Goal: Task Accomplishment & Management: Manage account settings

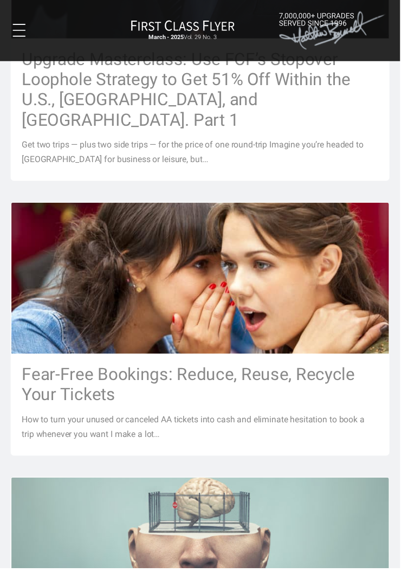
scroll to position [607, 0]
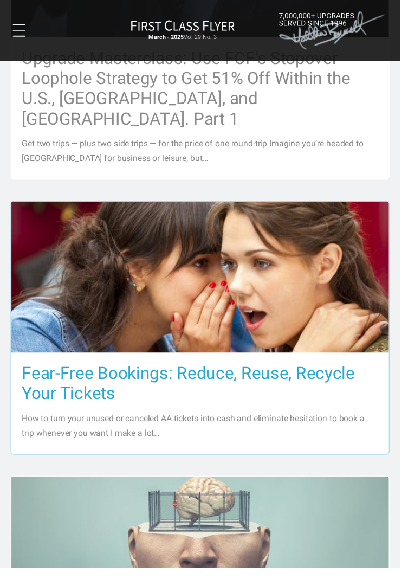
click at [283, 396] on h3 "Fear-Free Bookings: Reduce, Reuse, Recycle Your Tickets" at bounding box center [204, 390] width 364 height 41
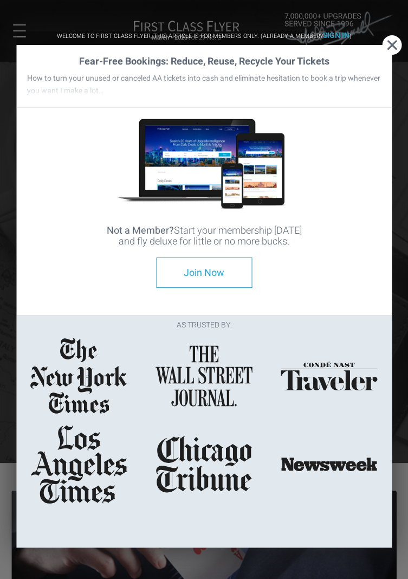
scroll to position [600, 0]
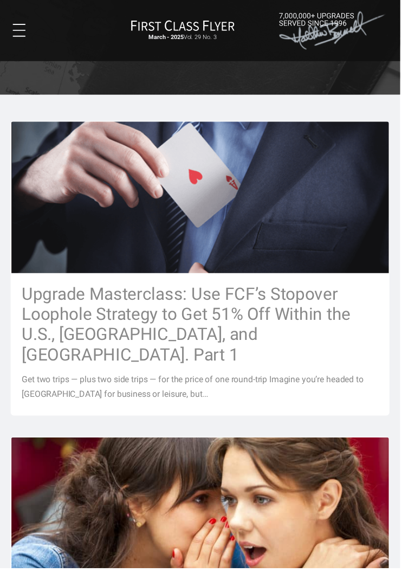
scroll to position [368, 0]
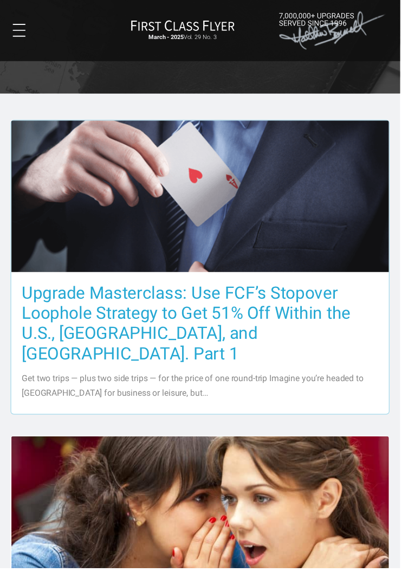
click at [201, 336] on h3 "Upgrade Masterclass: Use FCF’s Stopover Loophole Strategy to Get 51% Off Within…" at bounding box center [204, 329] width 364 height 82
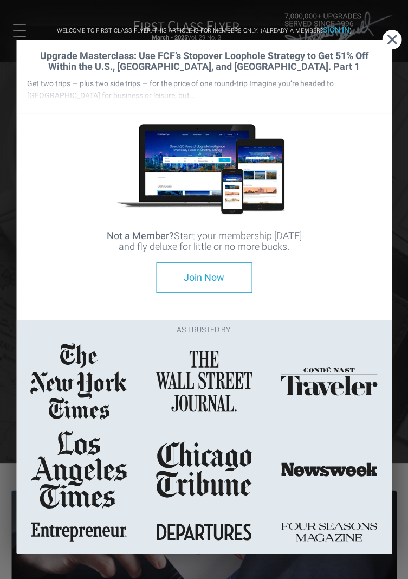
scroll to position [0, 0]
click at [341, 25] on strong "Sign In" at bounding box center [336, 29] width 27 height 9
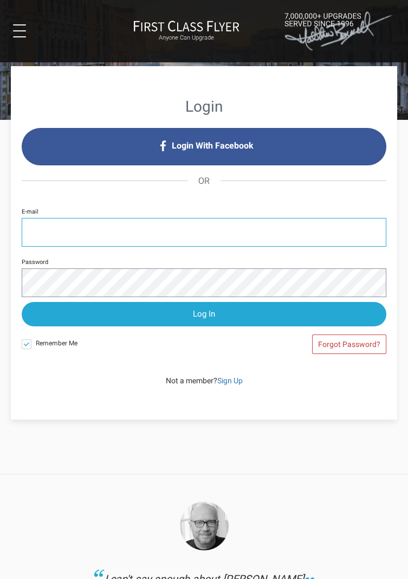
click at [74, 232] on input "E-mail" at bounding box center [204, 232] width 365 height 29
type input "[EMAIL_ADDRESS][DOMAIN_NAME]"
click at [22, 302] on input "Log In" at bounding box center [204, 314] width 365 height 24
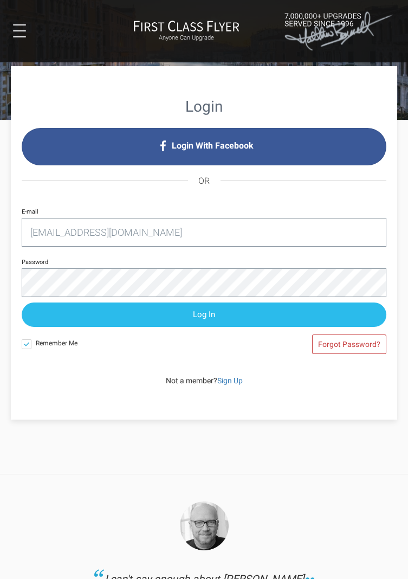
click at [213, 304] on input "Log In" at bounding box center [204, 315] width 365 height 24
click at [229, 312] on input "Log In" at bounding box center [204, 315] width 365 height 24
click at [207, 311] on input "Log In" at bounding box center [204, 315] width 365 height 24
click at [172, 315] on input "Log In" at bounding box center [204, 315] width 365 height 24
click at [222, 312] on input "Log In" at bounding box center [204, 315] width 365 height 24
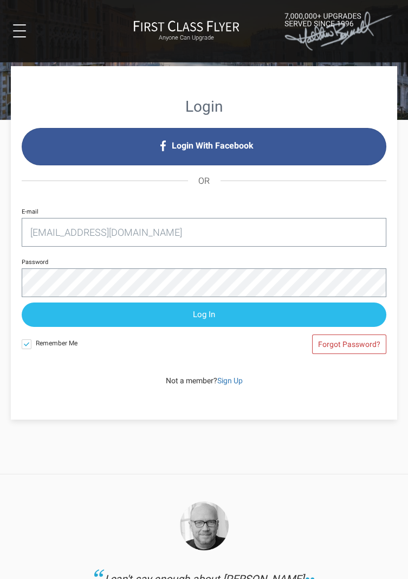
click at [241, 311] on input "Log In" at bounding box center [204, 315] width 365 height 24
click at [242, 317] on input "Log In" at bounding box center [204, 315] width 365 height 24
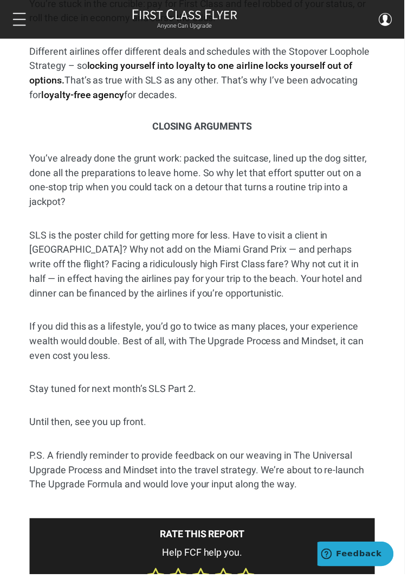
scroll to position [8030, 0]
